Goal: Use online tool/utility: Utilize a website feature to perform a specific function

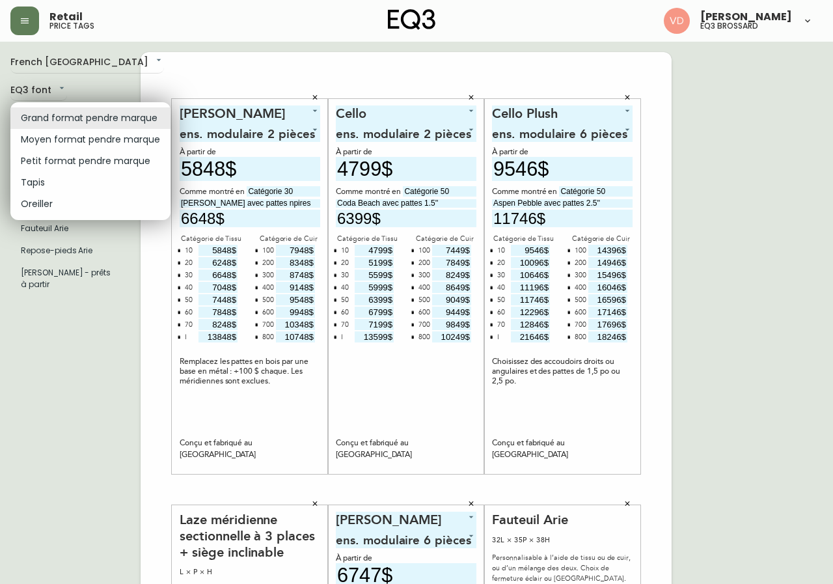
click at [100, 113] on body "Retail price tags [PERSON_NAME] eq3 brossard French Canada fr_CA EQ3 font EQ3 G…" at bounding box center [416, 463] width 833 height 926
click at [82, 135] on li "Moyen format pendre marque" at bounding box center [90, 139] width 160 height 21
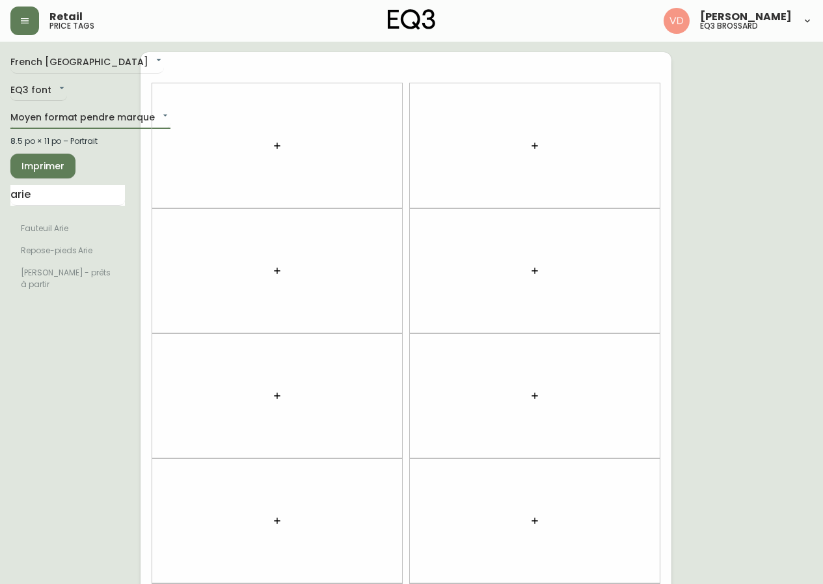
click at [88, 120] on body "Retail price tags [PERSON_NAME] eq3 brossard French Canada fr_CA EQ3 font EQ3 M…" at bounding box center [411, 369] width 823 height 739
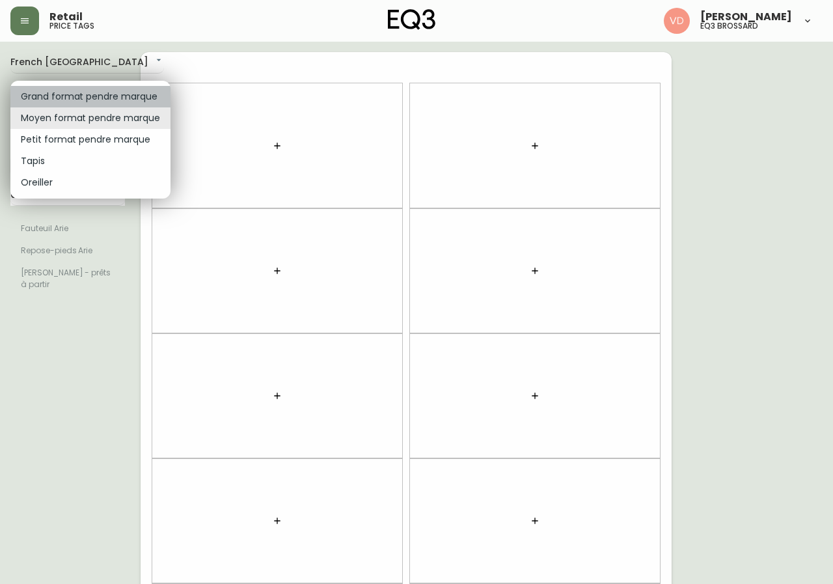
click at [116, 95] on li "Grand format pendre marque" at bounding box center [90, 96] width 160 height 21
type input "large"
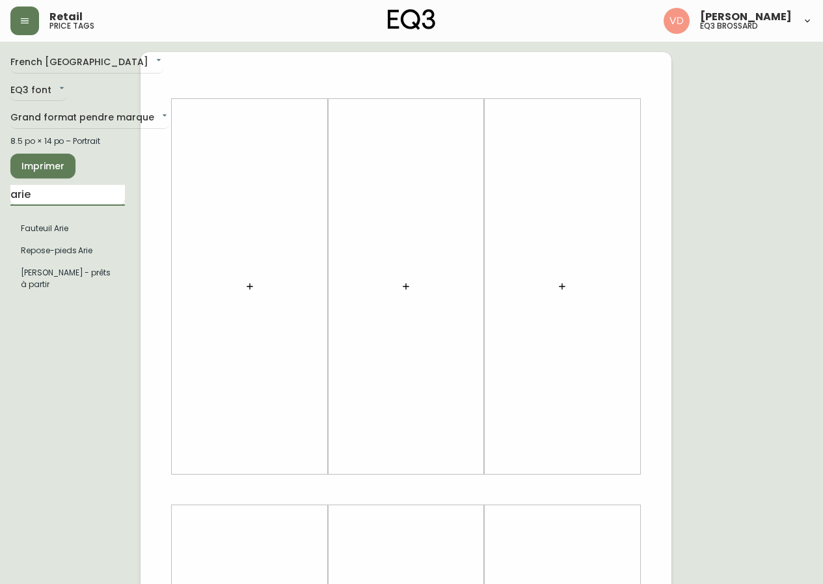
click at [87, 193] on input "arie" at bounding box center [67, 195] width 114 height 21
click at [245, 283] on icon "button" at bounding box center [250, 286] width 10 height 10
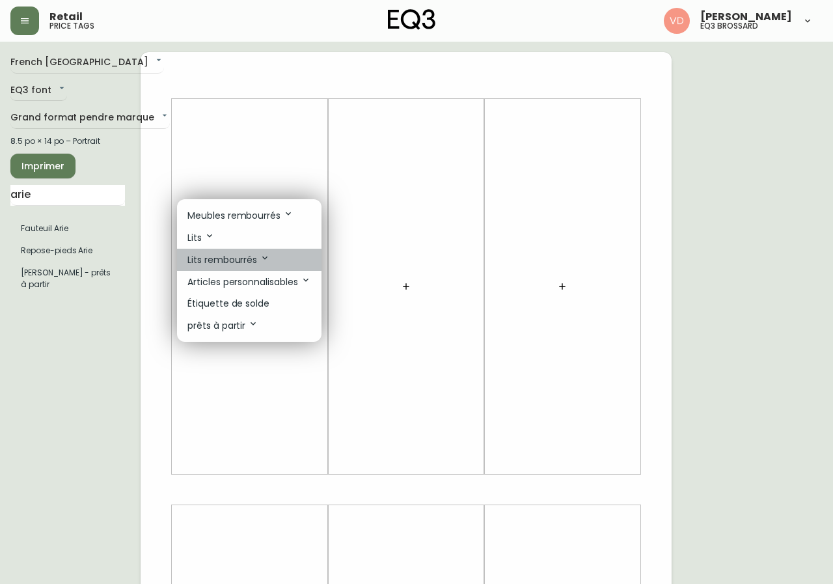
click at [267, 254] on icon at bounding box center [265, 257] width 10 height 10
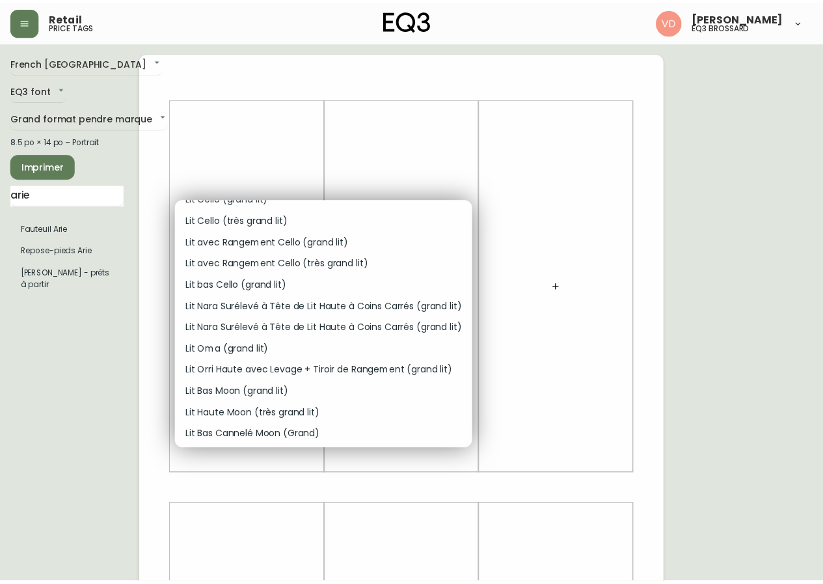
scroll to position [260, 0]
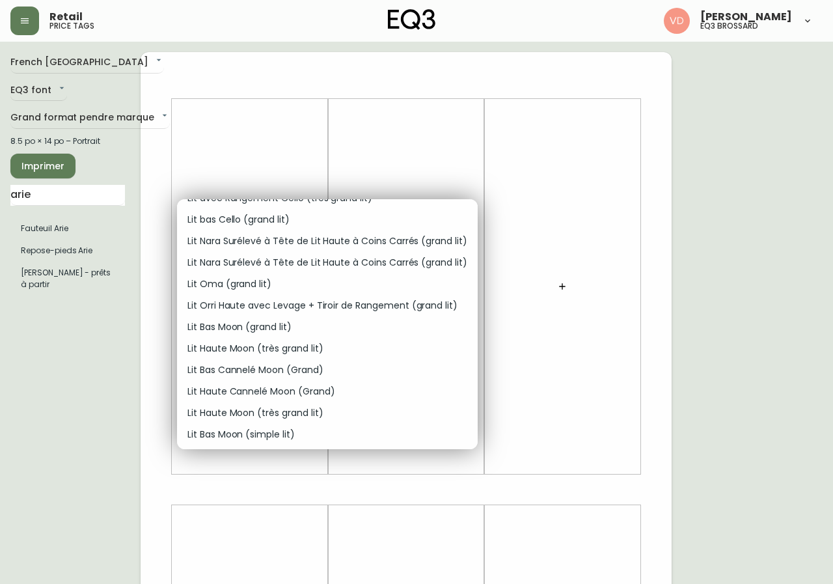
click at [314, 374] on p "Lit Bas Cannelé Moon (Grand)" at bounding box center [255, 370] width 136 height 14
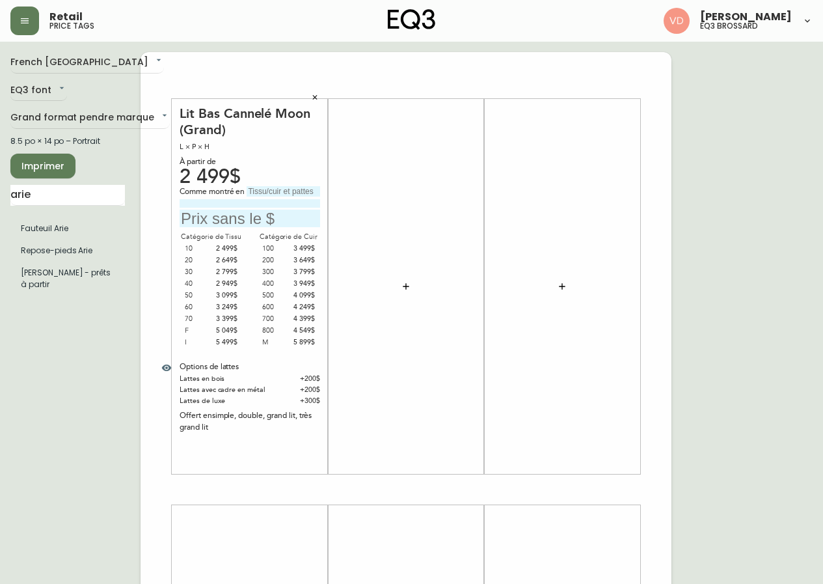
click at [269, 191] on input "text" at bounding box center [284, 191] width 74 height 10
type input "Catégorie 30"
click at [274, 204] on input at bounding box center [250, 203] width 141 height 8
type input "Artic Snow"
click at [265, 213] on input "text" at bounding box center [250, 218] width 141 height 18
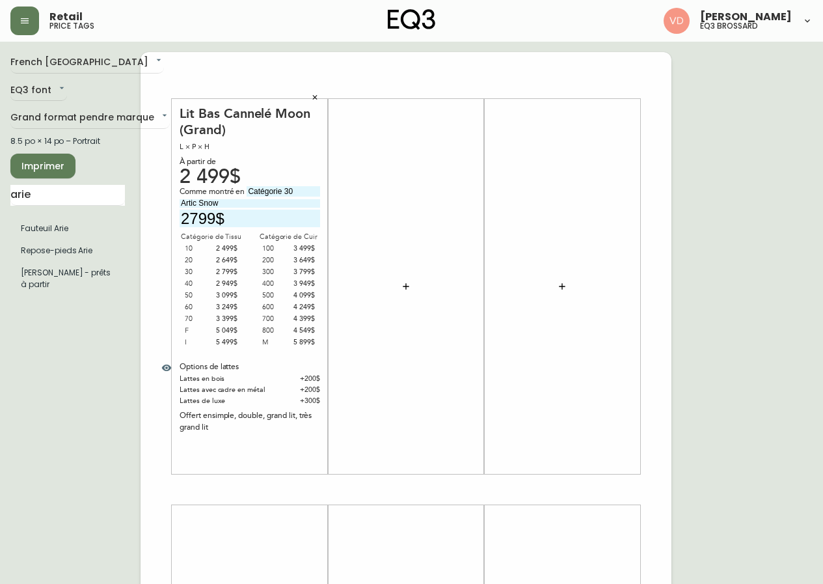
type input "2799$"
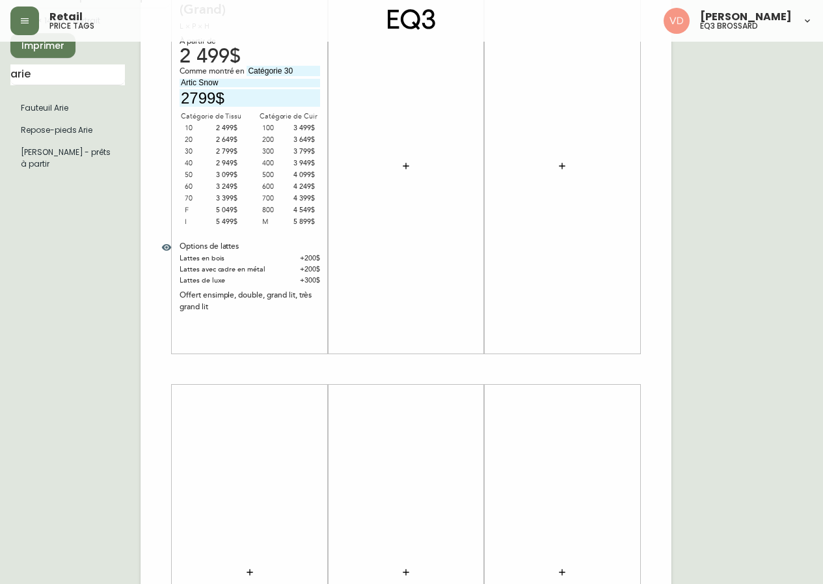
scroll to position [130, 0]
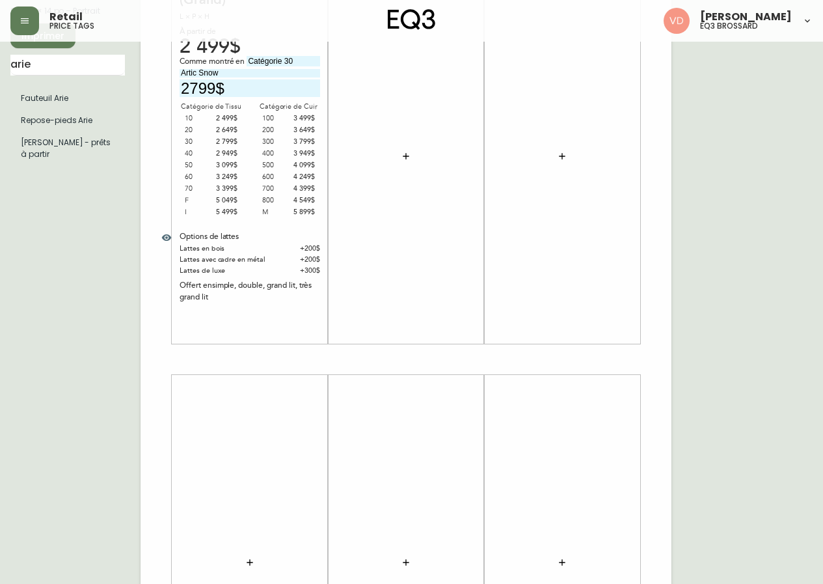
click at [168, 234] on icon "button" at bounding box center [166, 237] width 10 height 10
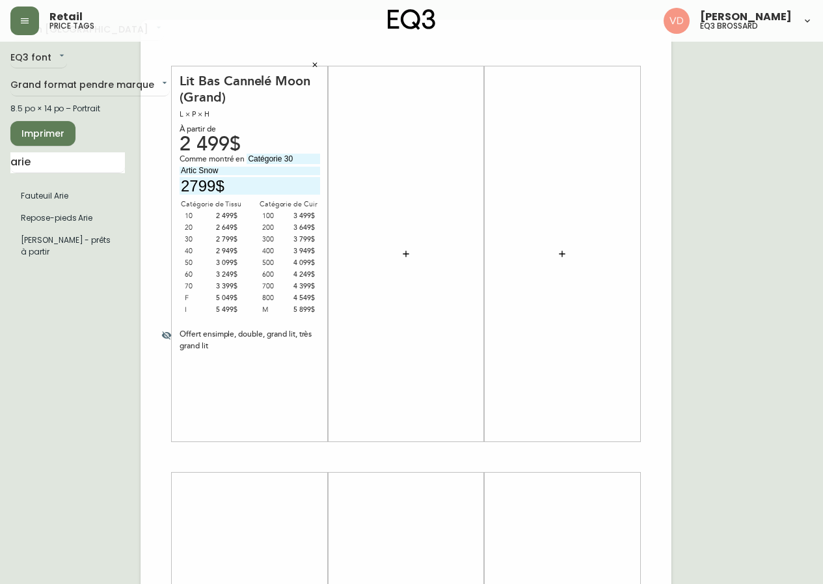
scroll to position [0, 0]
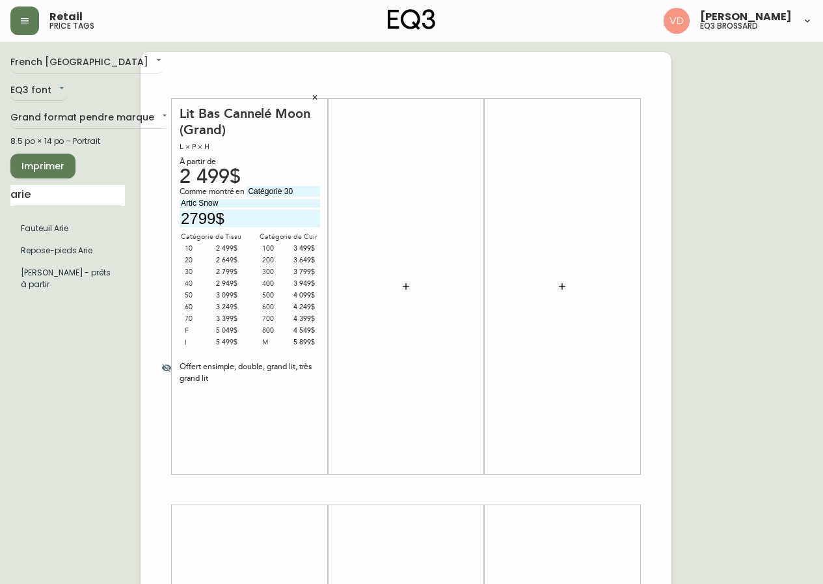
click at [65, 161] on button "Imprimer" at bounding box center [42, 166] width 65 height 25
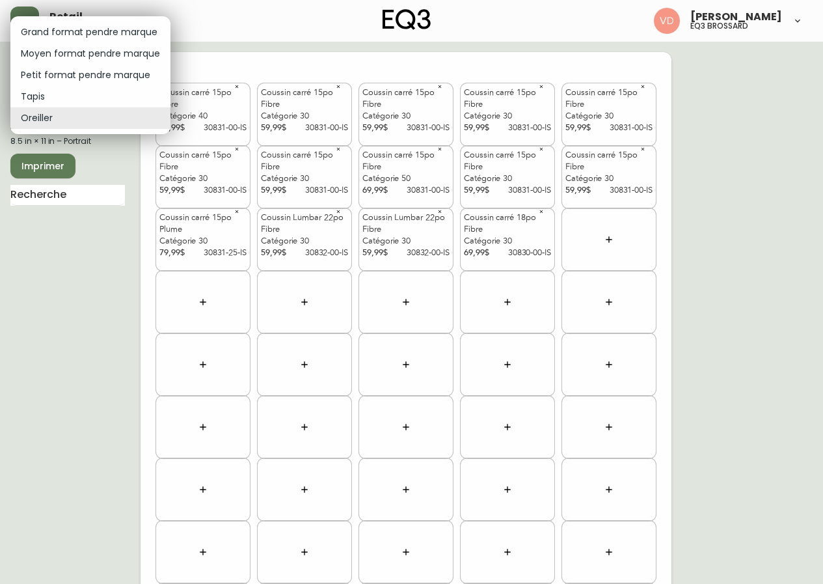
click at [43, 115] on body "Retail price tags Virginie De Montigny eq3 brossard French Canada fr_CA EQ3 fon…" at bounding box center [411, 369] width 823 height 739
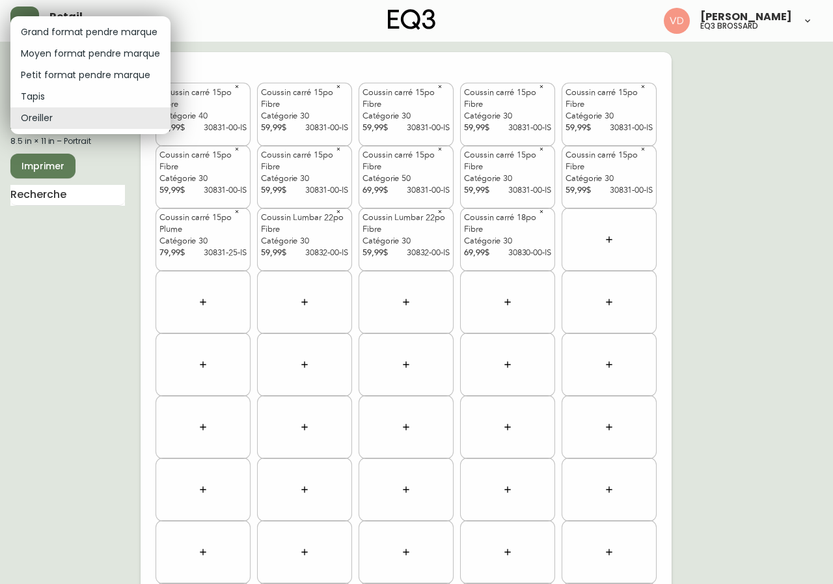
click at [53, 96] on li "Tapis" at bounding box center [90, 96] width 160 height 21
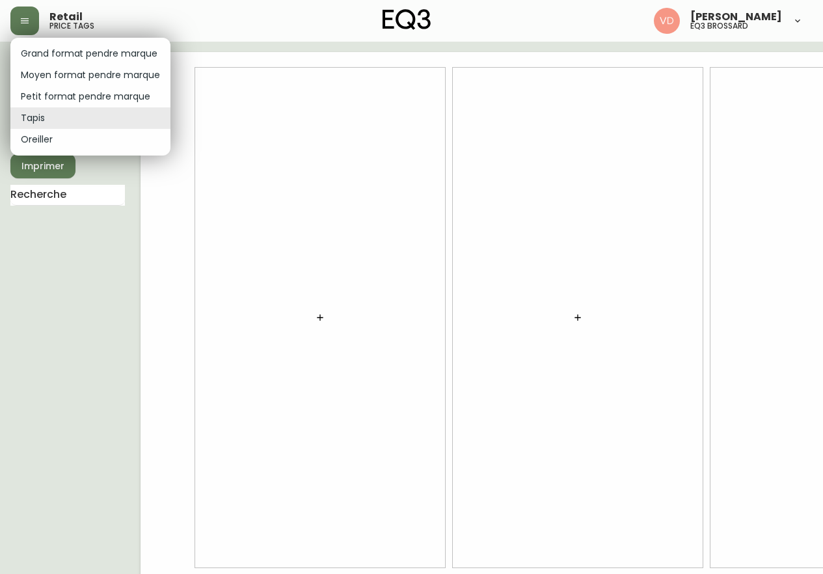
click at [50, 124] on body "Retail price tags Virginie De Montigny eq3 brossard French Canada fr_CA EQ3 fon…" at bounding box center [411, 291] width 823 height 583
click at [60, 142] on li "Oreiller" at bounding box center [90, 139] width 160 height 21
type input "pillows"
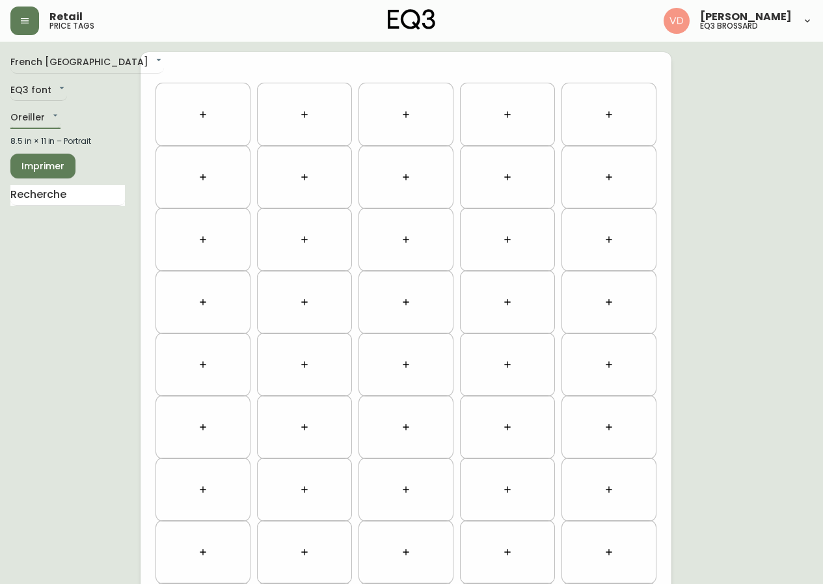
click at [203, 119] on icon "button" at bounding box center [203, 114] width 10 height 10
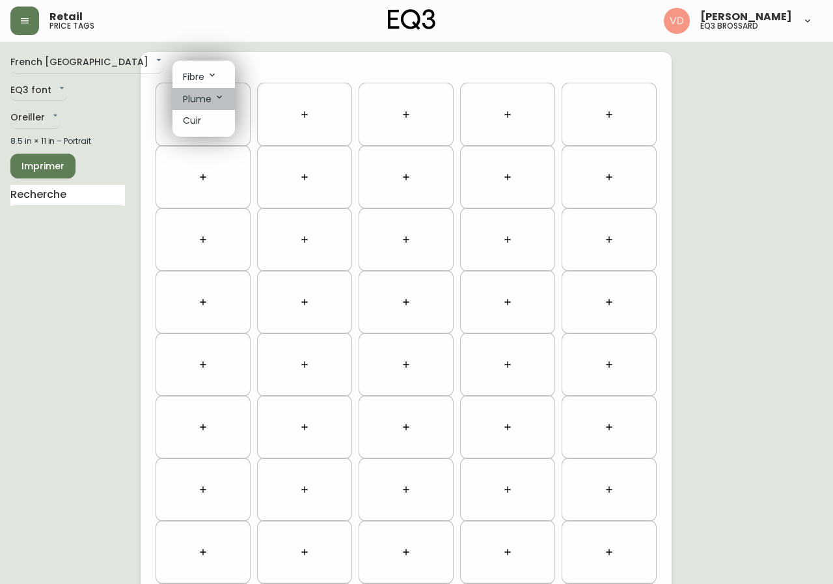
click at [208, 94] on p "Plume" at bounding box center [204, 99] width 42 height 14
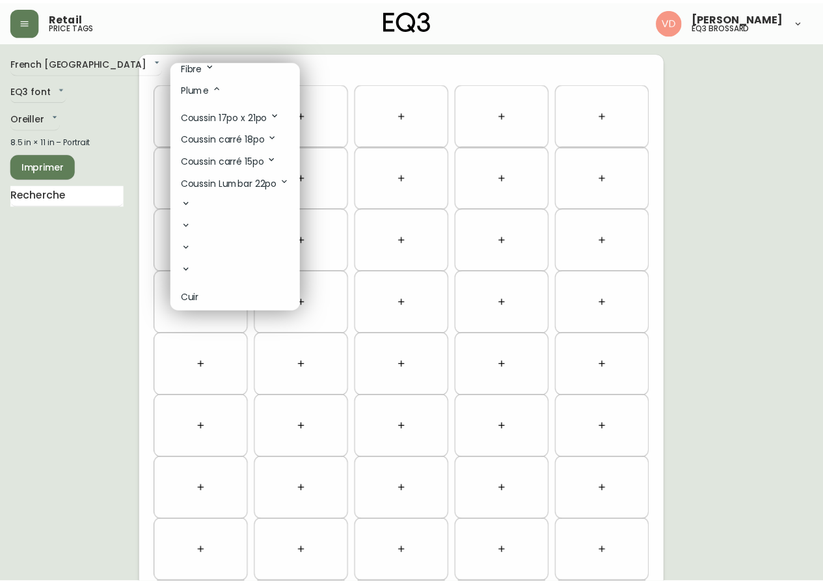
scroll to position [14, 0]
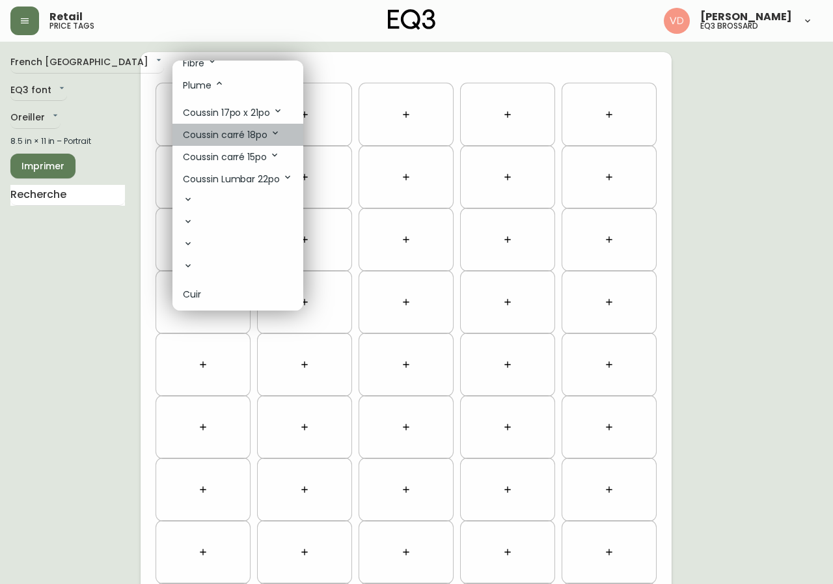
click at [281, 131] on li "Coussin carré 18po" at bounding box center [237, 135] width 131 height 22
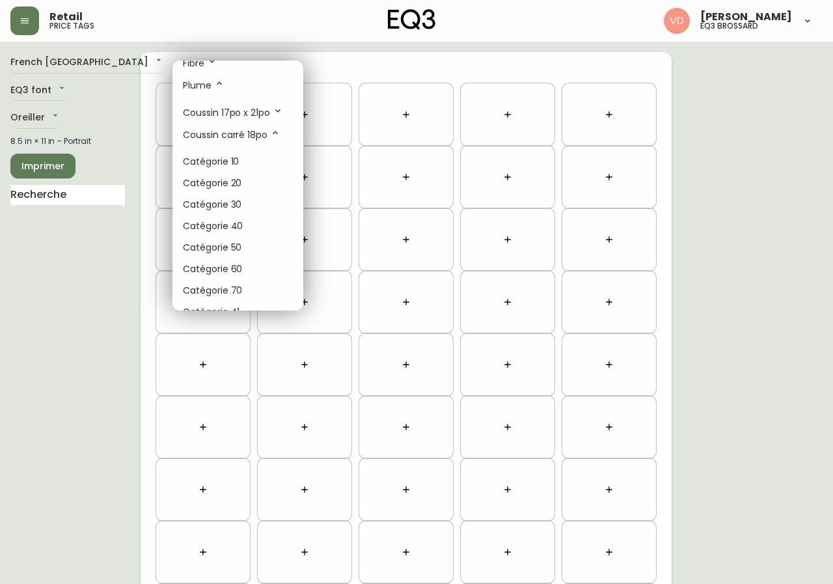
click at [245, 205] on li "Catégorie 30" at bounding box center [237, 204] width 131 height 21
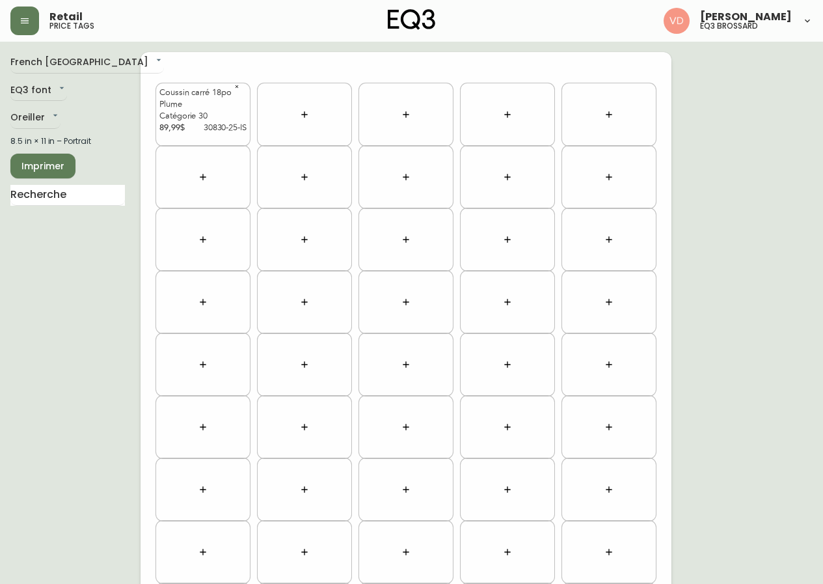
click at [64, 168] on span "Imprimer" at bounding box center [43, 166] width 44 height 16
